Goal: Find specific page/section: Find specific page/section

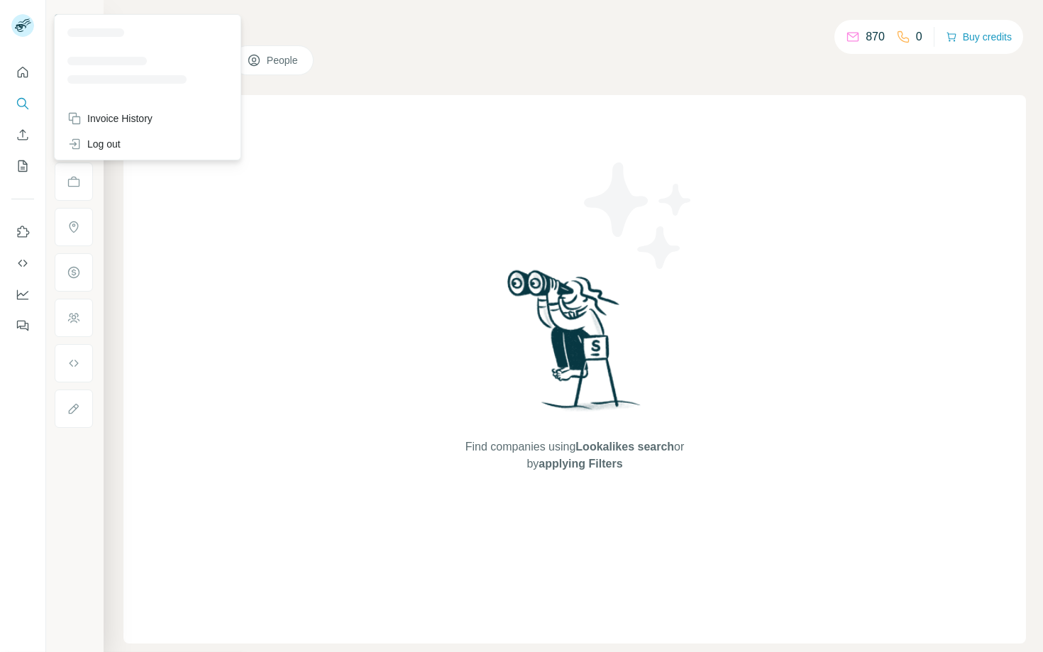
click at [16, 22] on rect at bounding box center [22, 25] width 23 height 23
click at [200, 277] on div "Find companies using Lookalikes search or by applying Filters" at bounding box center [574, 369] width 902 height 548
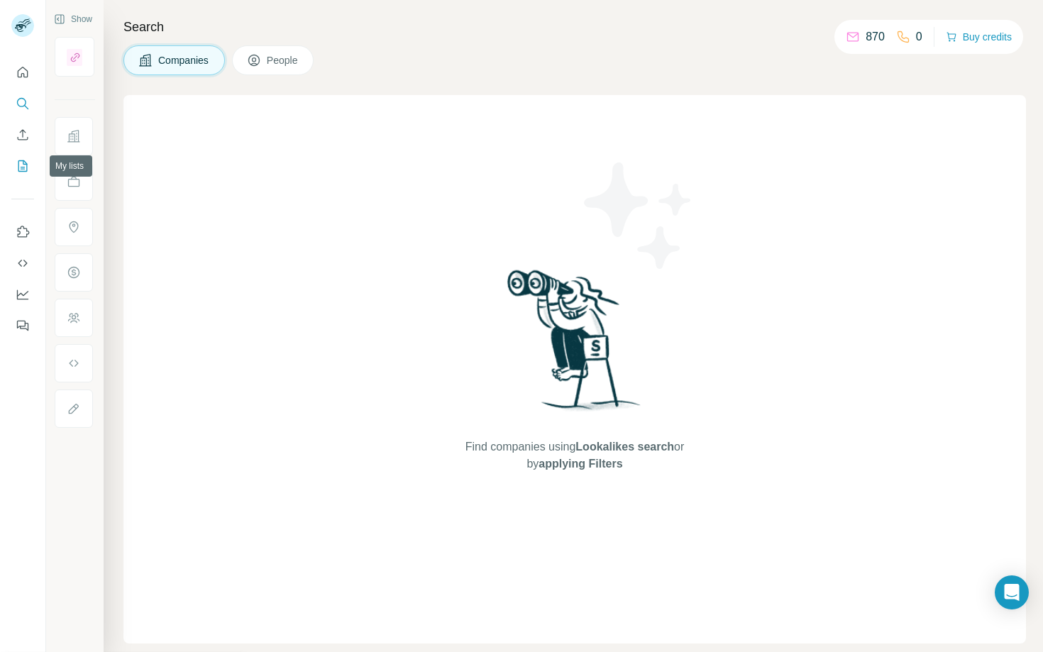
click at [26, 167] on icon "My lists" at bounding box center [23, 166] width 14 height 14
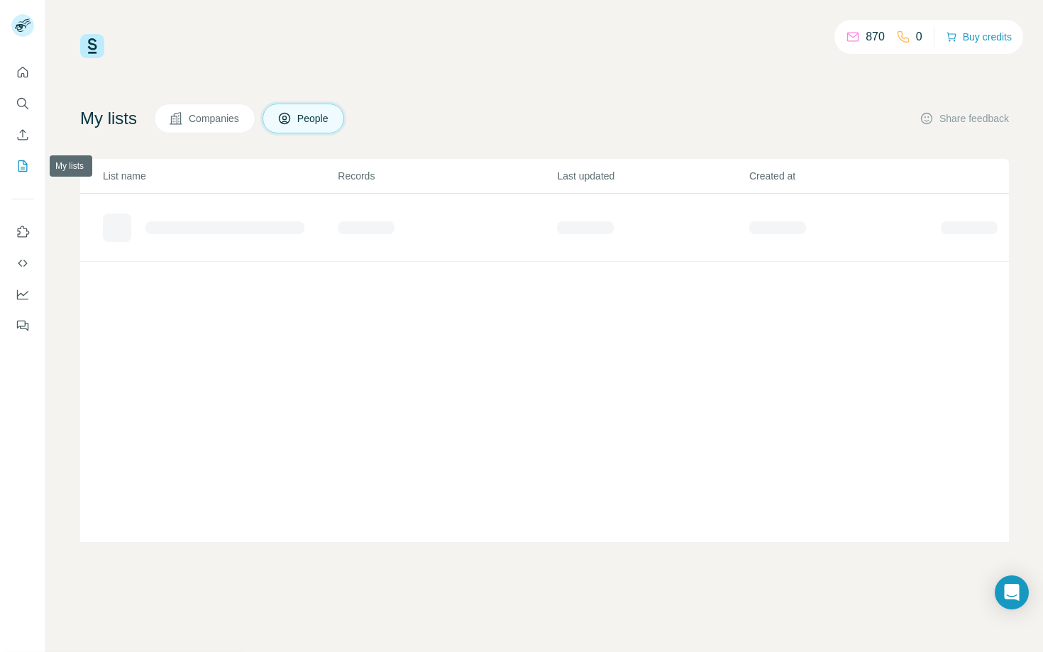
click at [26, 167] on icon "My lists" at bounding box center [23, 166] width 14 height 14
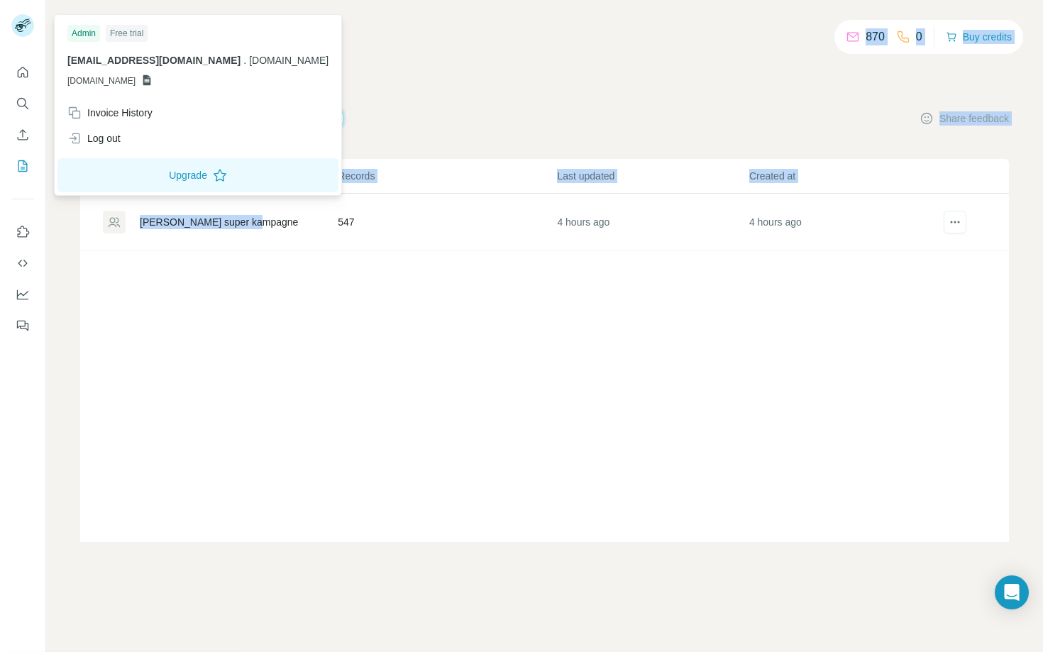
drag, startPoint x: 17, startPoint y: 31, endPoint x: 154, endPoint y: 245, distance: 254.3
click at [154, 245] on div "870 0 Buy credits My lists Companies People Share feedback List name Records La…" at bounding box center [521, 326] width 1043 height 652
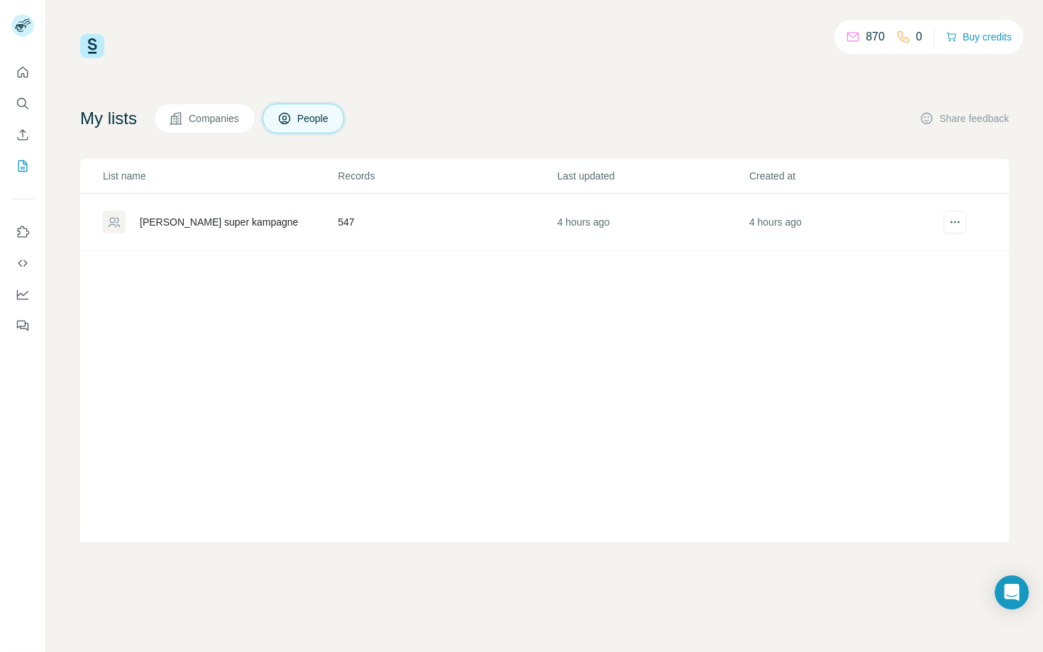
click at [160, 320] on div "List name Records Last updated Created at [PERSON_NAME] super kampagne 547 4 ho…" at bounding box center [544, 350] width 929 height 383
click at [189, 223] on div "[PERSON_NAME] super kampagne" at bounding box center [219, 222] width 158 height 14
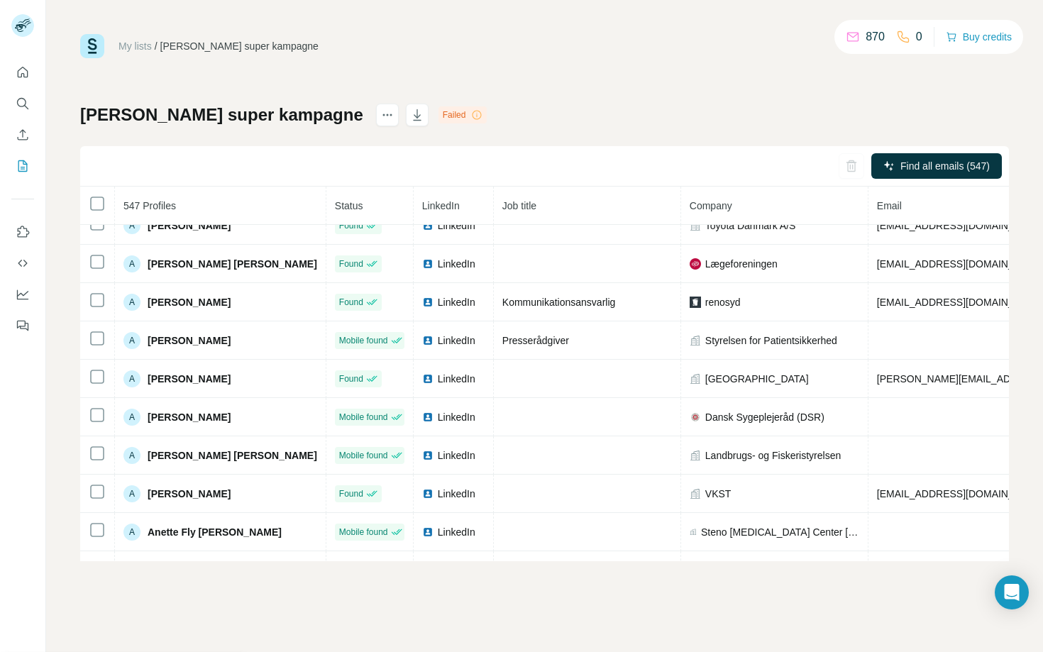
scroll to position [366, 0]
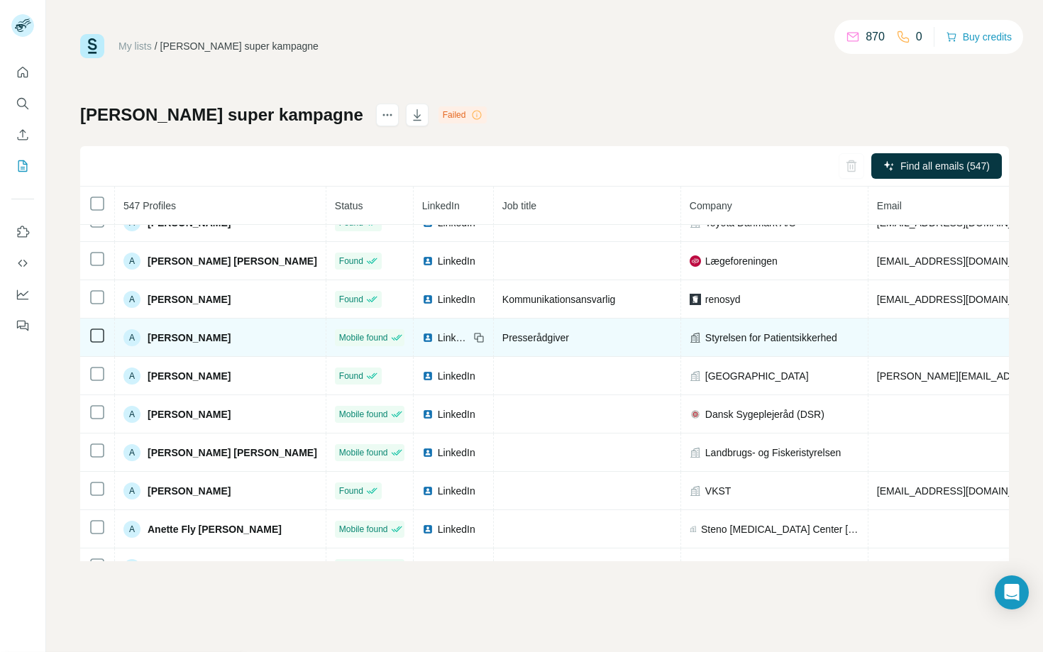
click at [521, 333] on span "Presserådgiver" at bounding box center [535, 337] width 67 height 11
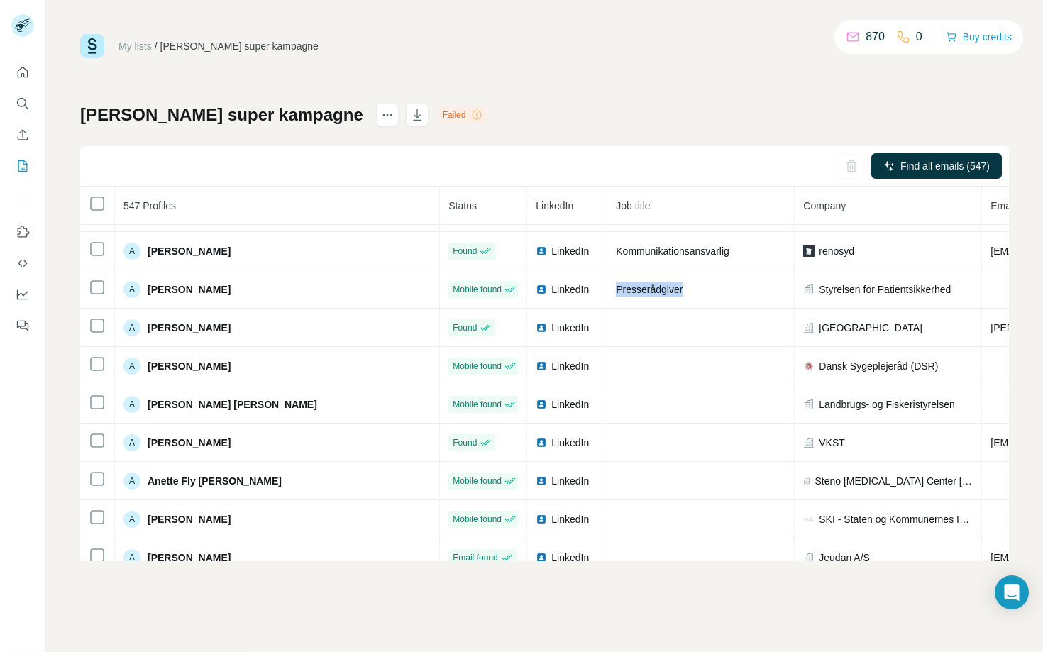
scroll to position [0, 0]
